Goal: Information Seeking & Learning: Learn about a topic

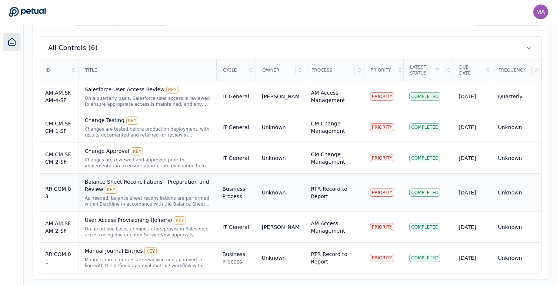
scroll to position [249, 0]
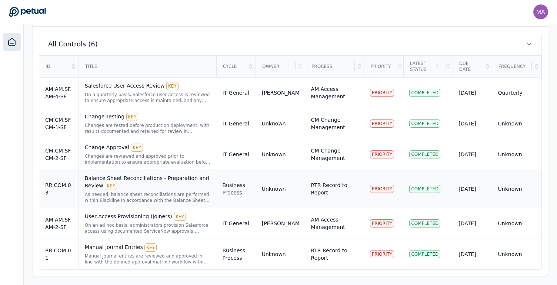
click at [135, 178] on div "Balance Sheet Reconciliations - Preparation and Review KEY" at bounding box center [148, 182] width 126 height 16
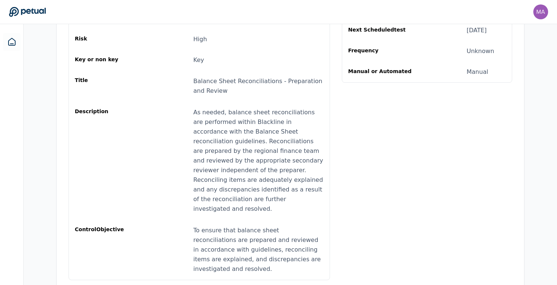
scroll to position [3, 0]
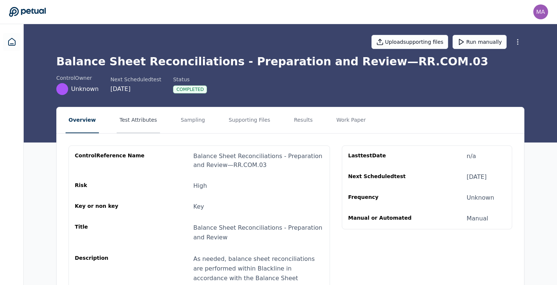
click at [139, 116] on button "Test Attributes" at bounding box center [138, 120] width 43 height 26
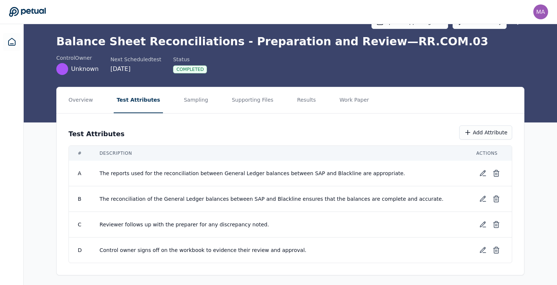
scroll to position [25, 0]
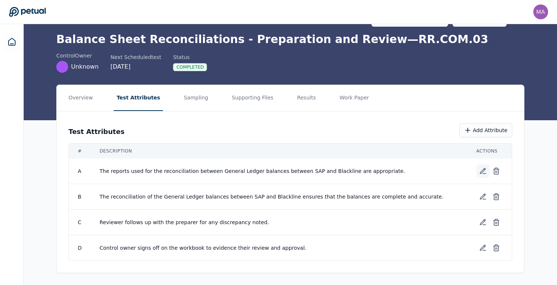
click at [486, 172] on icon at bounding box center [483, 170] width 7 height 7
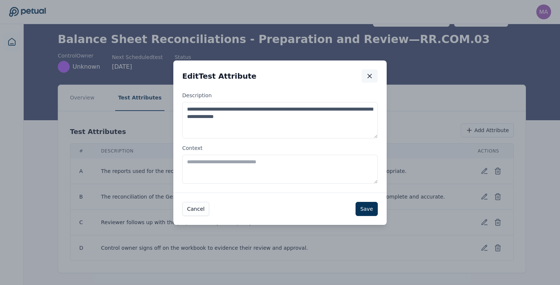
click at [366, 77] on icon "button" at bounding box center [369, 75] width 7 height 7
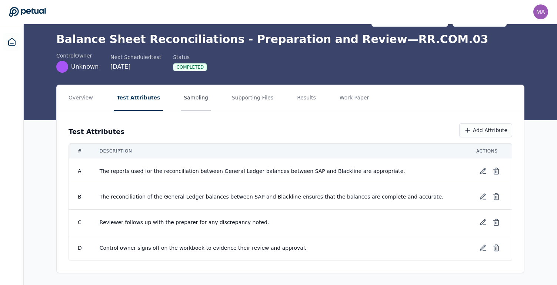
click at [185, 98] on button "Sampling" at bounding box center [196, 98] width 30 height 26
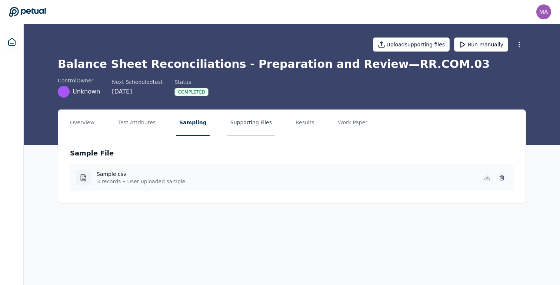
click at [249, 123] on button "Supporting Files" at bounding box center [251, 123] width 47 height 26
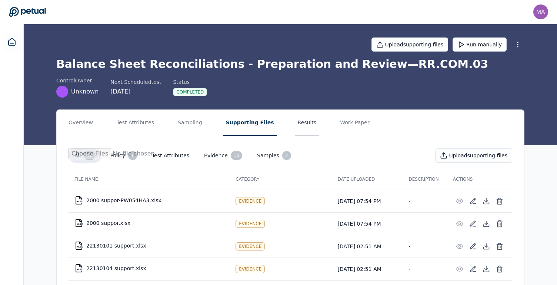
click at [295, 119] on button "Results" at bounding box center [307, 123] width 25 height 26
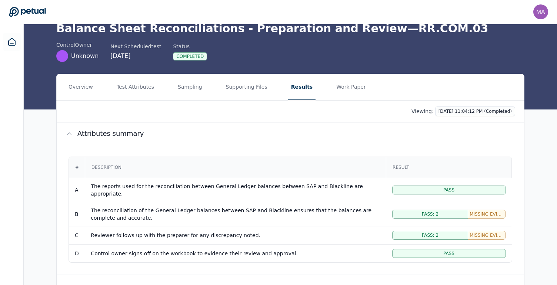
scroll to position [24, 0]
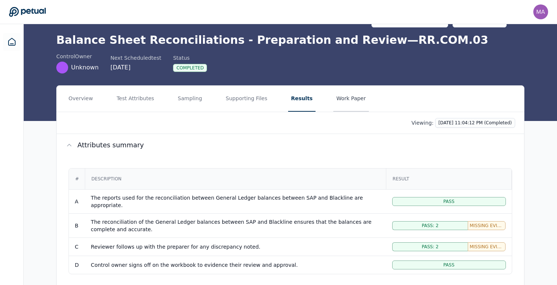
click at [341, 103] on button "Work Paper" at bounding box center [352, 99] width 36 height 26
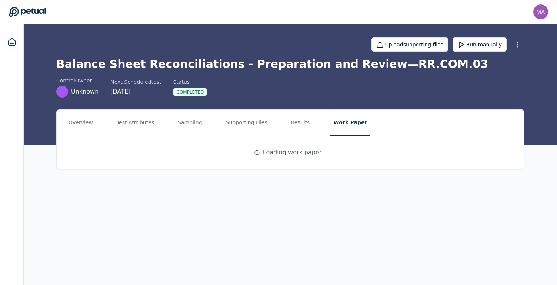
scroll to position [0, 0]
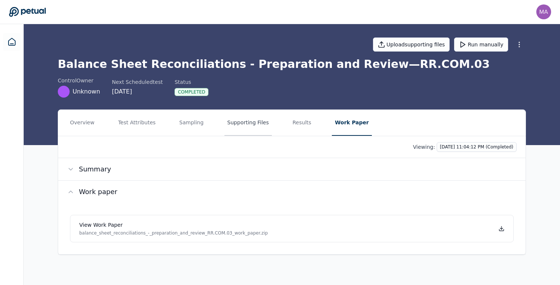
click at [234, 126] on button "Supporting Files" at bounding box center [248, 123] width 47 height 26
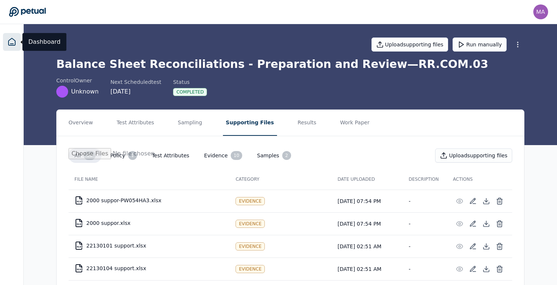
click at [14, 42] on icon at bounding box center [11, 41] width 9 height 9
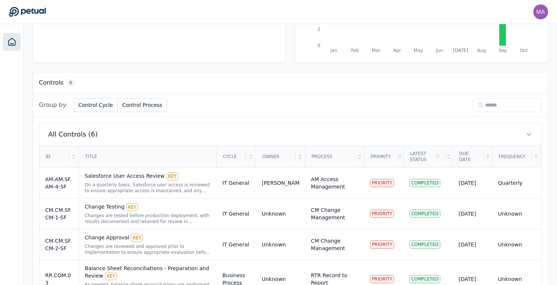
scroll to position [175, 0]
